Goal: Check status: Check status

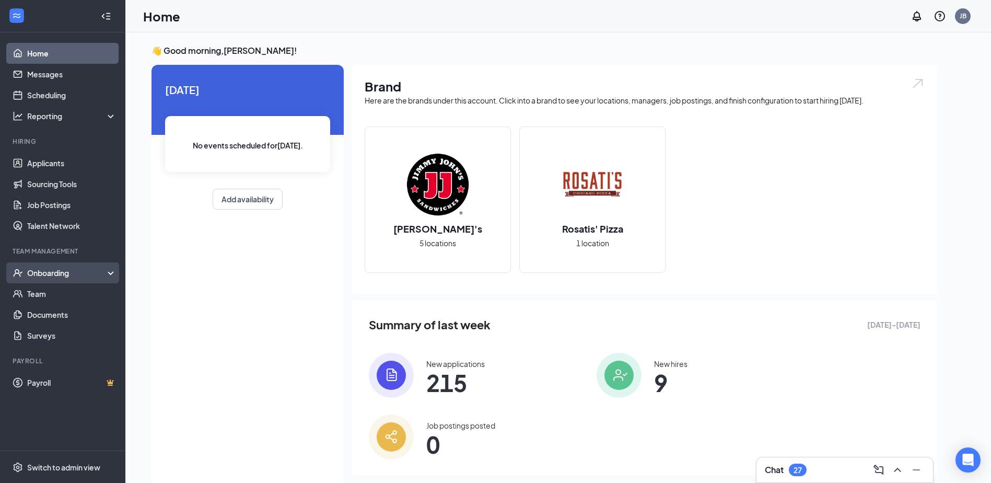
click at [69, 271] on div "Onboarding" at bounding box center [67, 273] width 80 height 10
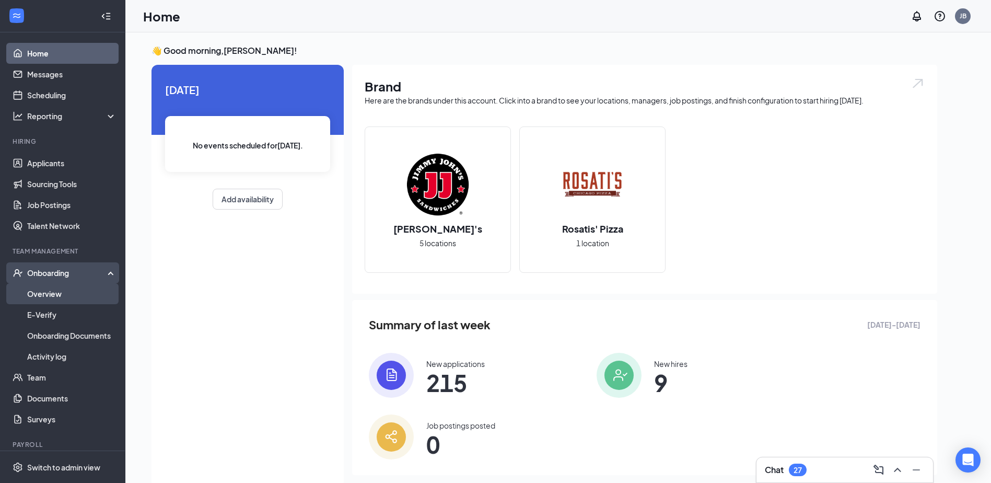
click at [72, 288] on link "Overview" at bounding box center [71, 293] width 89 height 21
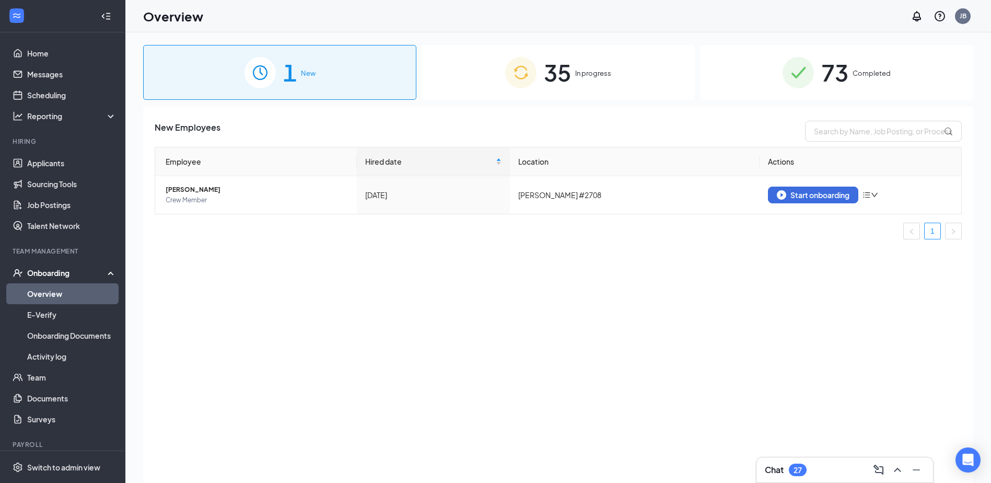
click at [604, 60] on div "35 In progress" at bounding box center [558, 72] width 273 height 55
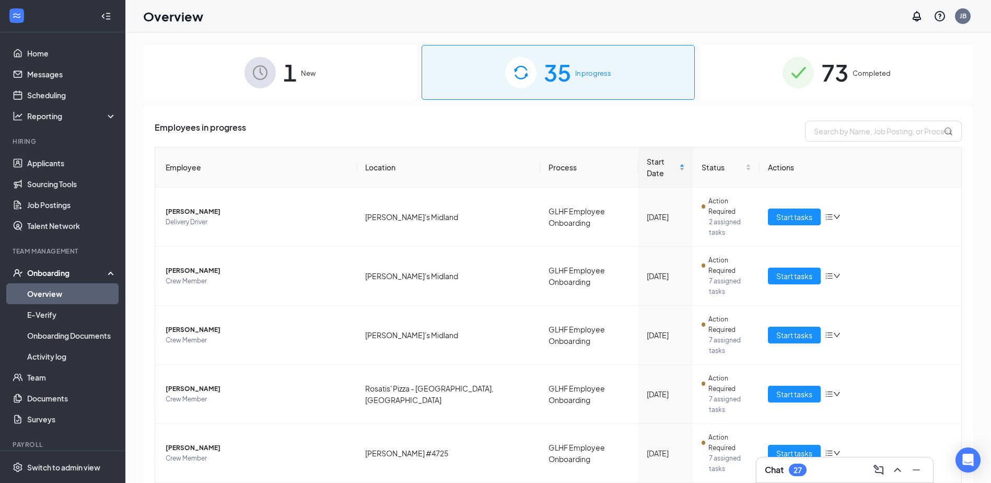
click at [667, 170] on div "Start Date" at bounding box center [666, 167] width 38 height 23
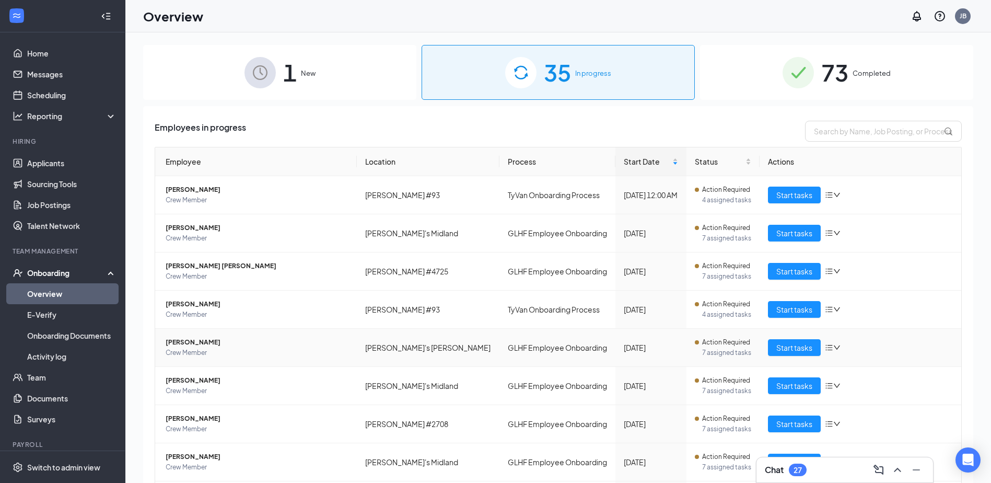
click at [197, 346] on span "[PERSON_NAME]" at bounding box center [257, 342] width 183 height 10
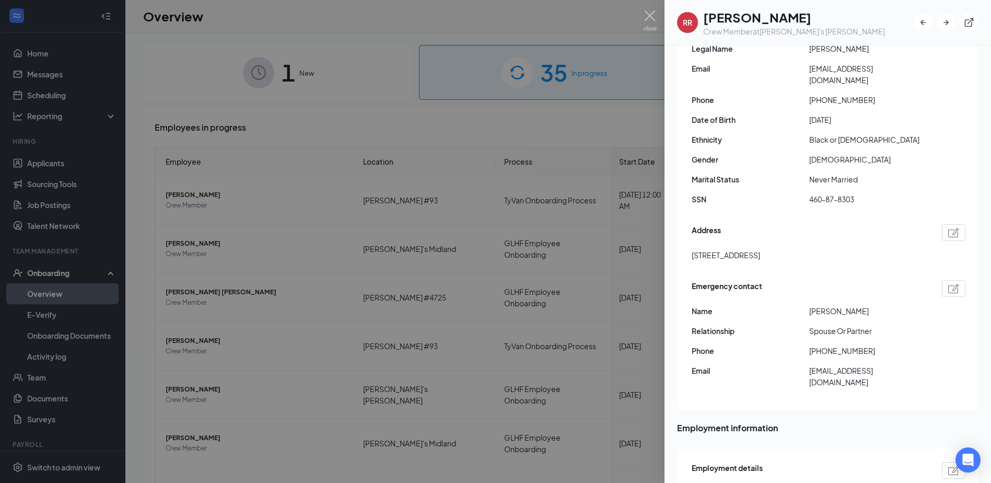
scroll to position [157, 0]
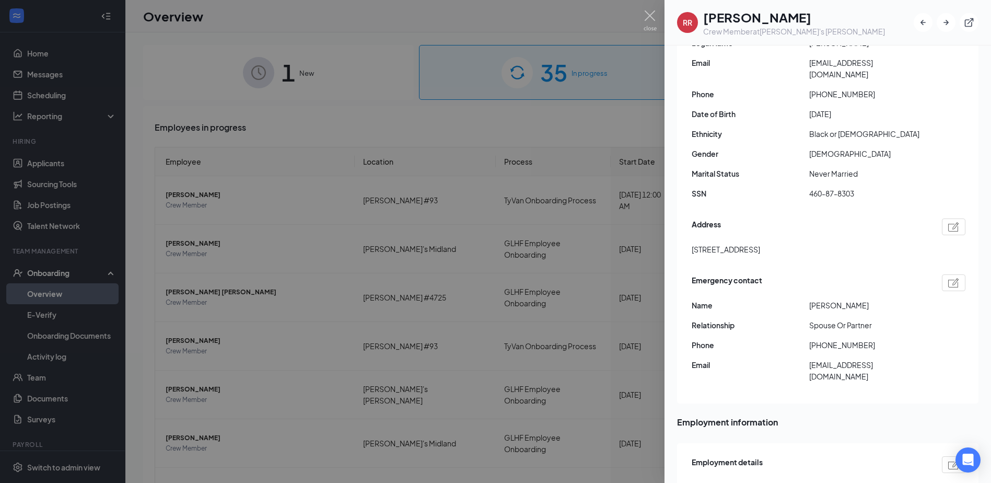
drag, startPoint x: 805, startPoint y: 236, endPoint x: 693, endPoint y: 241, distance: 111.9
click at [693, 244] on div "[STREET_ADDRESS]" at bounding box center [829, 249] width 274 height 11
drag, startPoint x: 693, startPoint y: 241, endPoint x: 703, endPoint y: 239, distance: 10.1
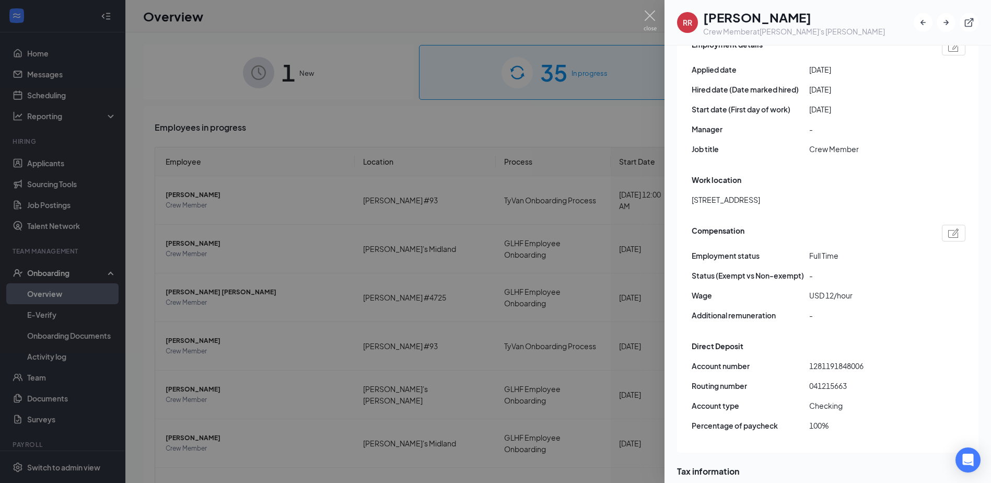
scroll to position [575, 0]
click at [829, 379] on span "041215663" at bounding box center [868, 384] width 118 height 11
copy span "041215663"
click at [827, 360] on span "1281191848006" at bounding box center [868, 365] width 118 height 11
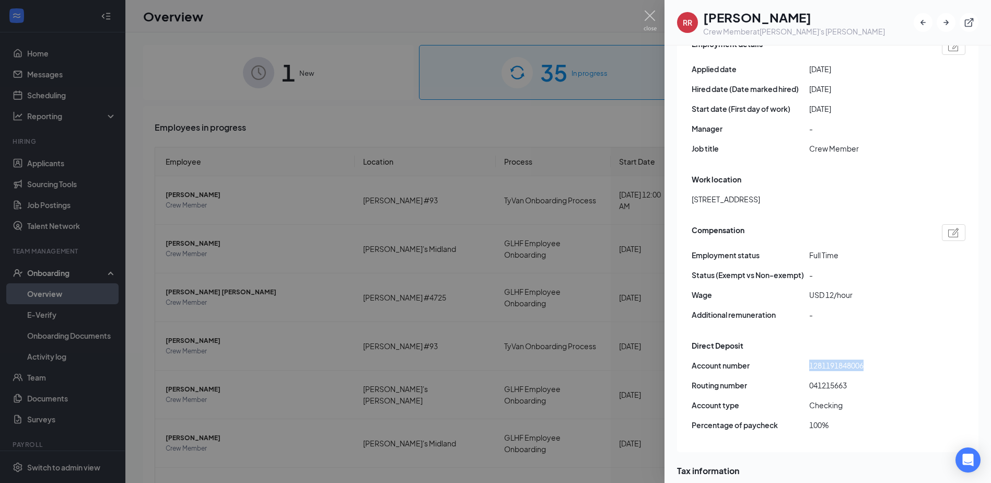
click at [827, 360] on span "1281191848006" at bounding box center [868, 365] width 118 height 11
copy span "1281191848006"
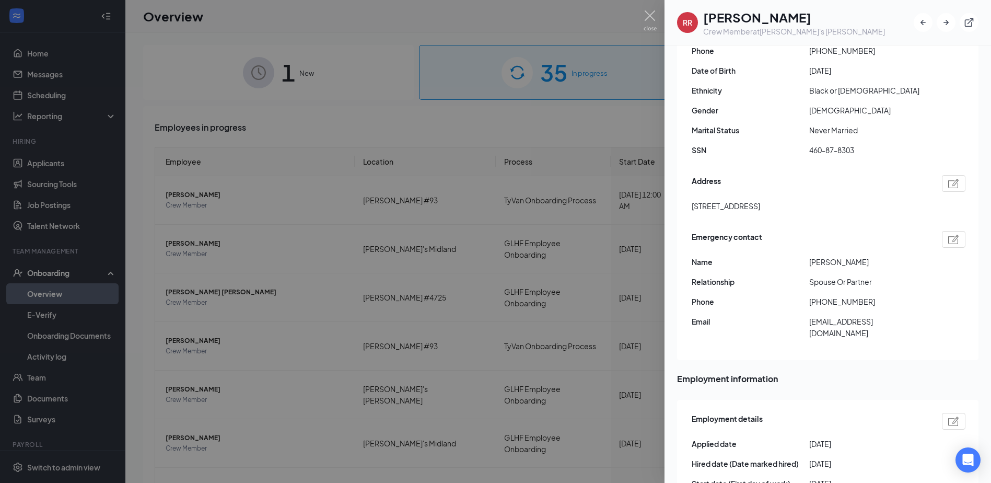
scroll to position [2, 0]
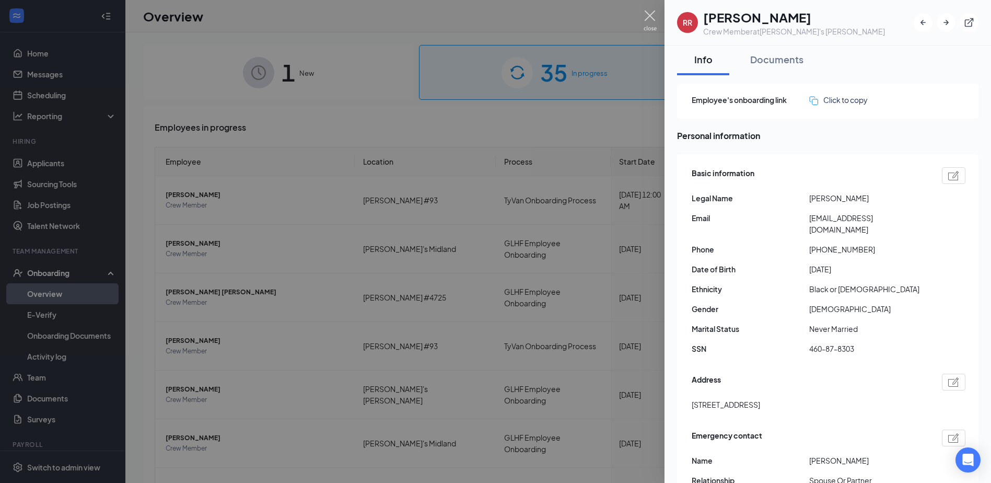
click at [644, 19] on img at bounding box center [650, 20] width 13 height 20
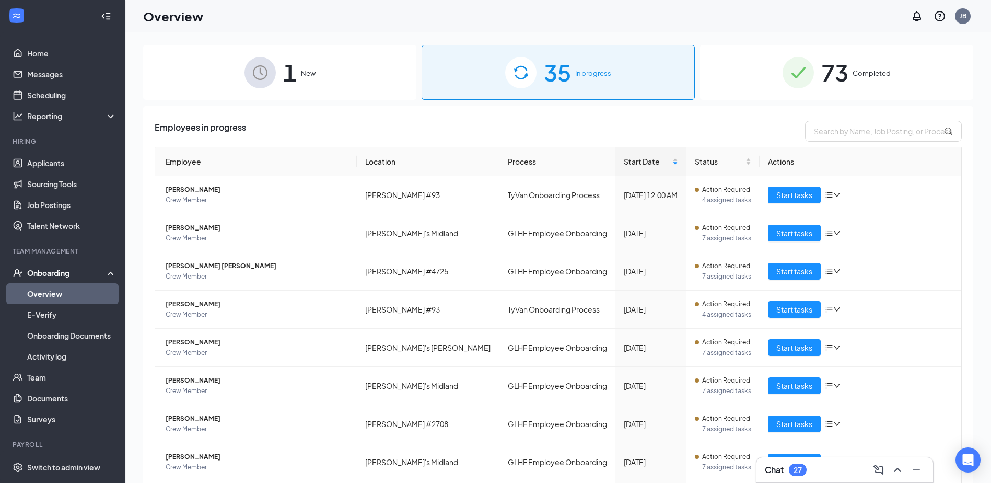
click at [819, 467] on div "Chat 27" at bounding box center [845, 469] width 160 height 17
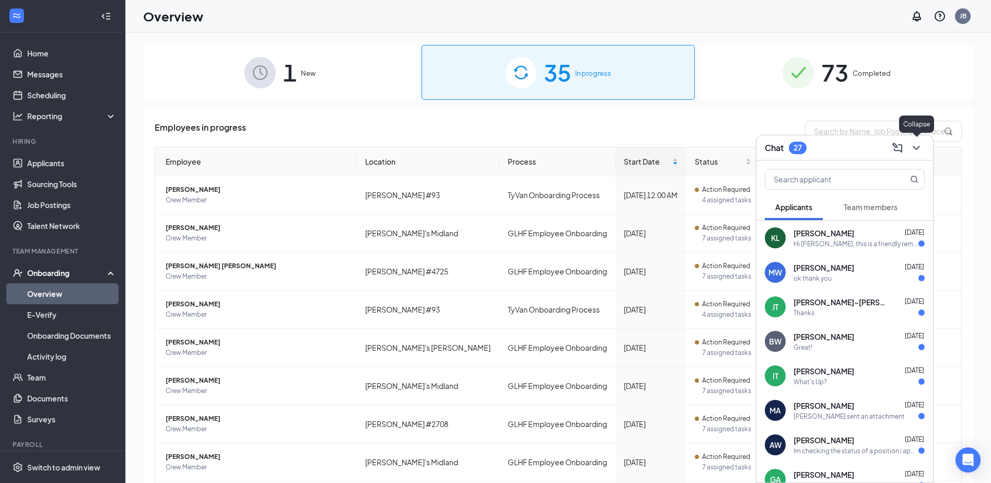
click at [919, 150] on icon "ChevronDown" at bounding box center [916, 148] width 13 height 13
